Goal: Communication & Community: Answer question/provide support

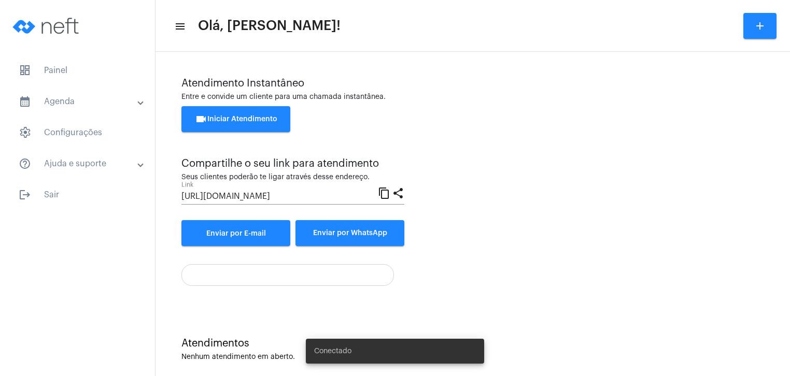
scroll to position [11, 0]
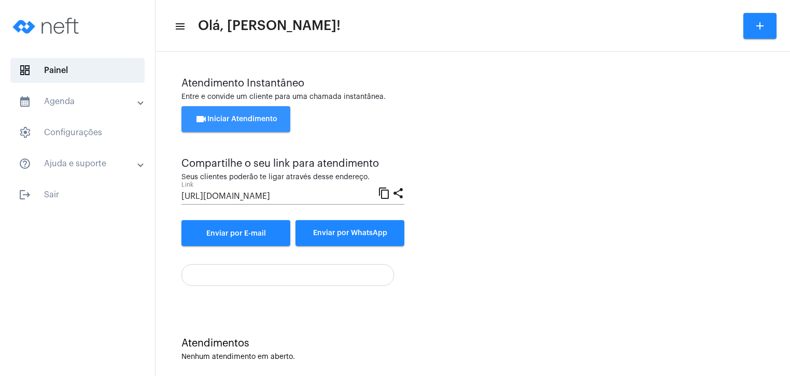
click at [257, 117] on span "videocam Iniciar Atendimento" at bounding box center [236, 119] width 82 height 7
